Goal: Task Accomplishment & Management: Complete application form

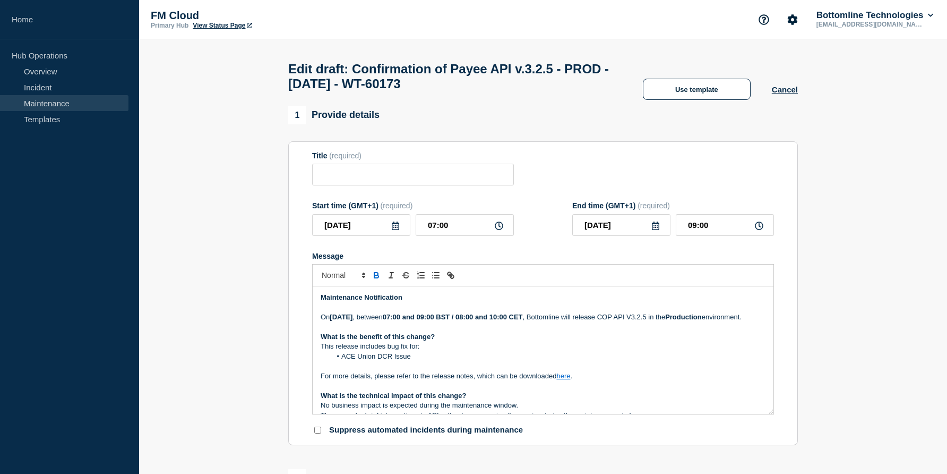
type input "Confirmation of Payee API v.3.2.5 - PROD - [DATE] - WT-60173"
type input "[DATE]"
type input "07:00"
type input "[DATE]"
type input "09:00"
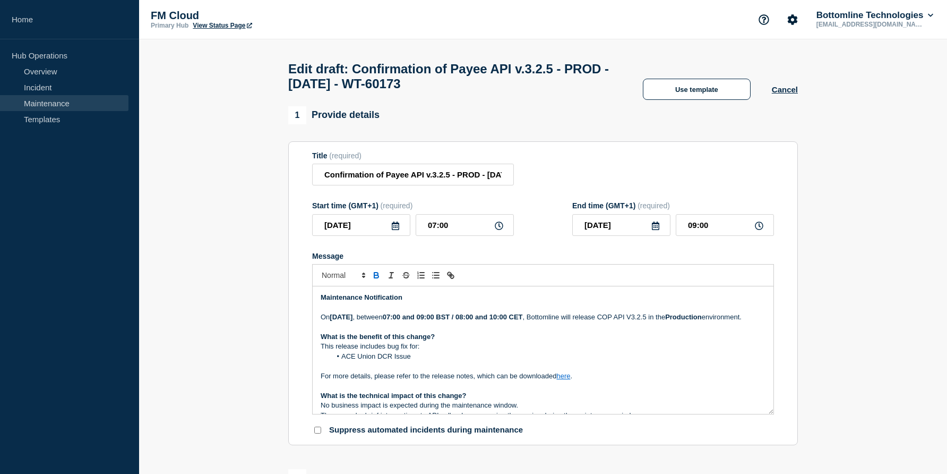
click at [426, 371] on p "Message" at bounding box center [543, 366] width 445 height 10
click at [412, 361] on li "ACE Union DCR Issue" at bounding box center [548, 357] width 435 height 10
